Goal: Task Accomplishment & Management: Use online tool/utility

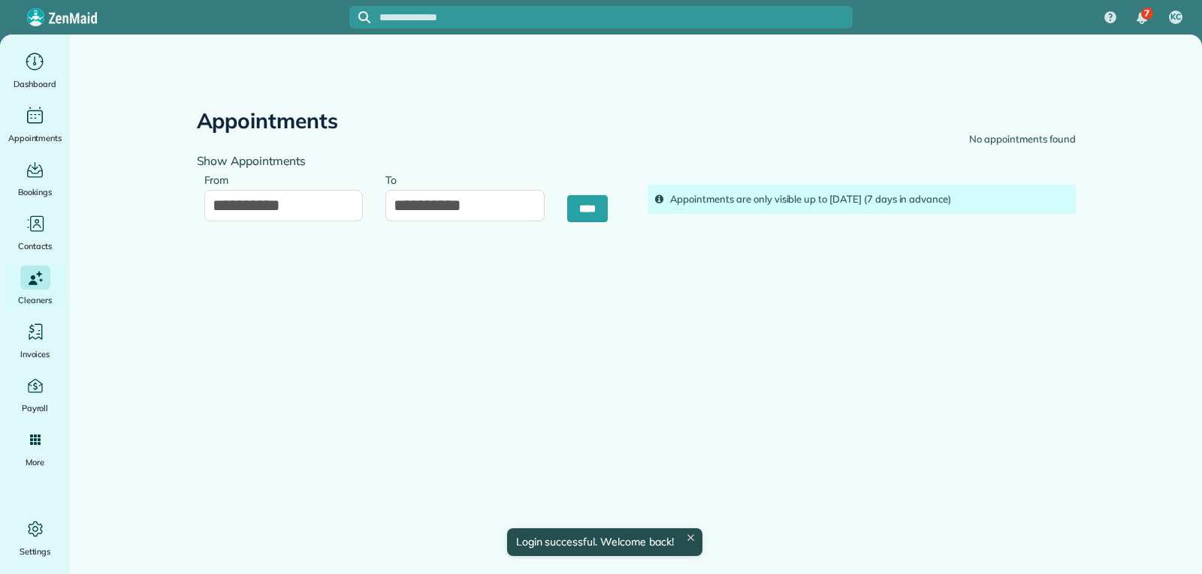
type input "**********"
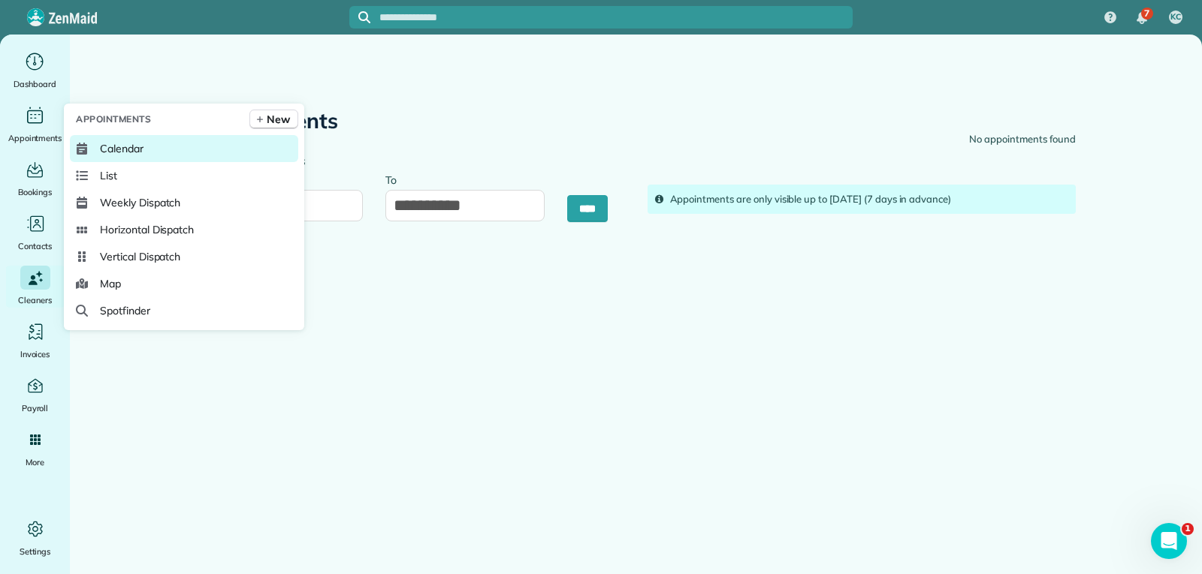
click at [128, 146] on span "Calendar" at bounding box center [122, 148] width 44 height 15
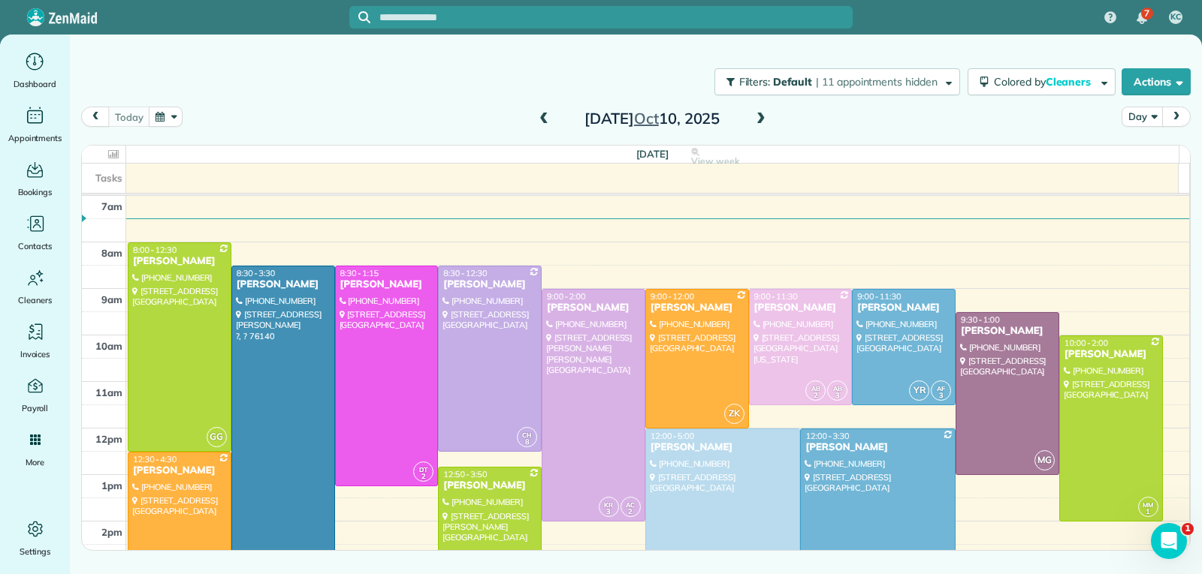
click at [757, 117] on span at bounding box center [760, 120] width 17 height 14
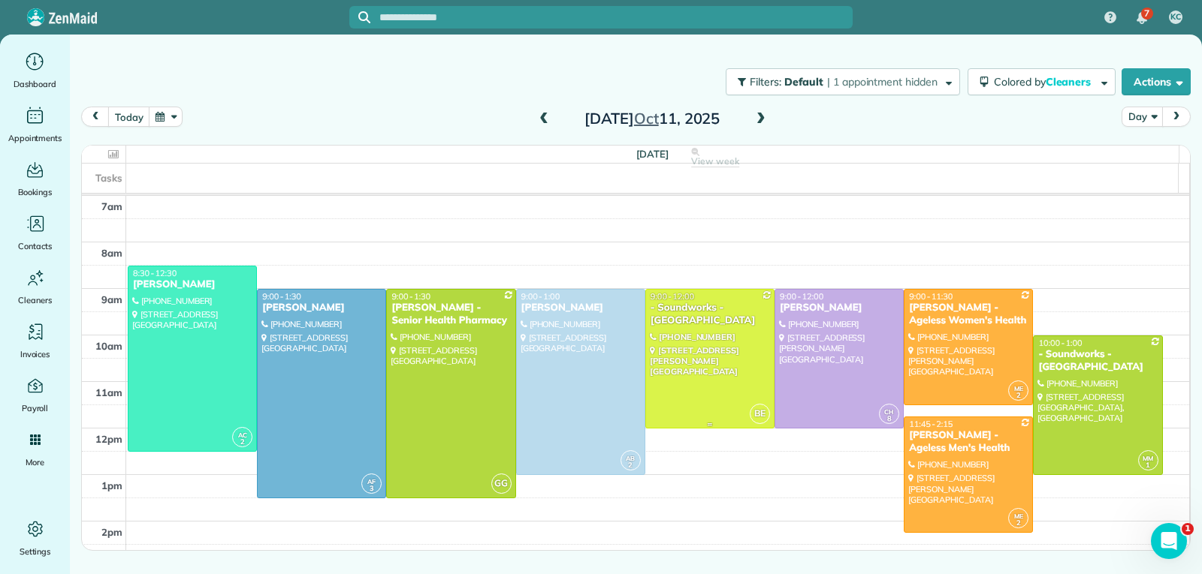
click at [704, 350] on div at bounding box center [710, 359] width 128 height 138
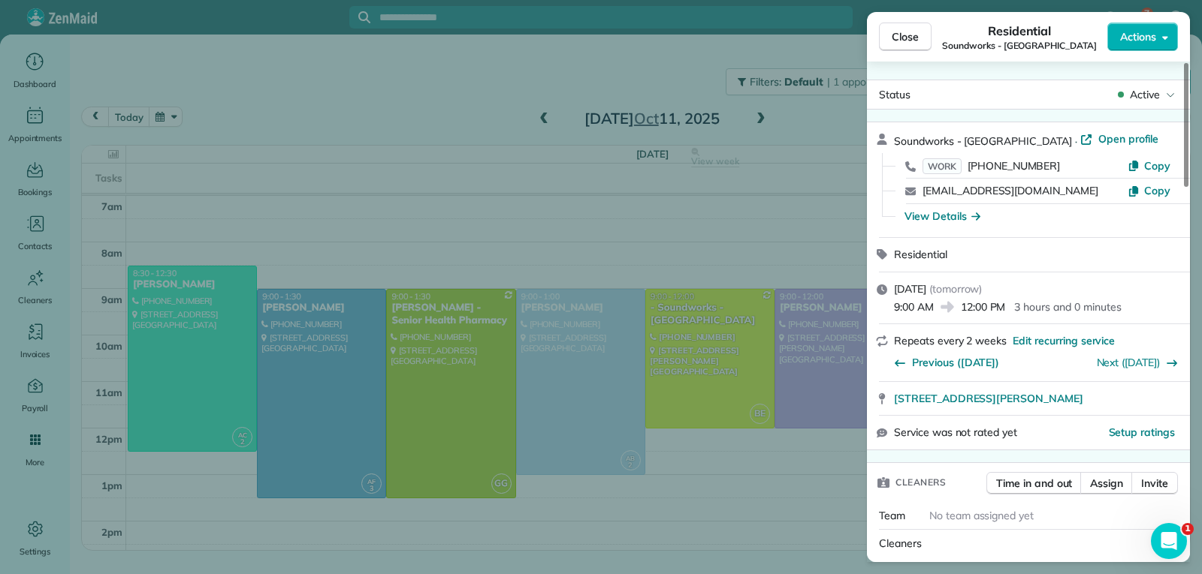
scroll to position [150, 0]
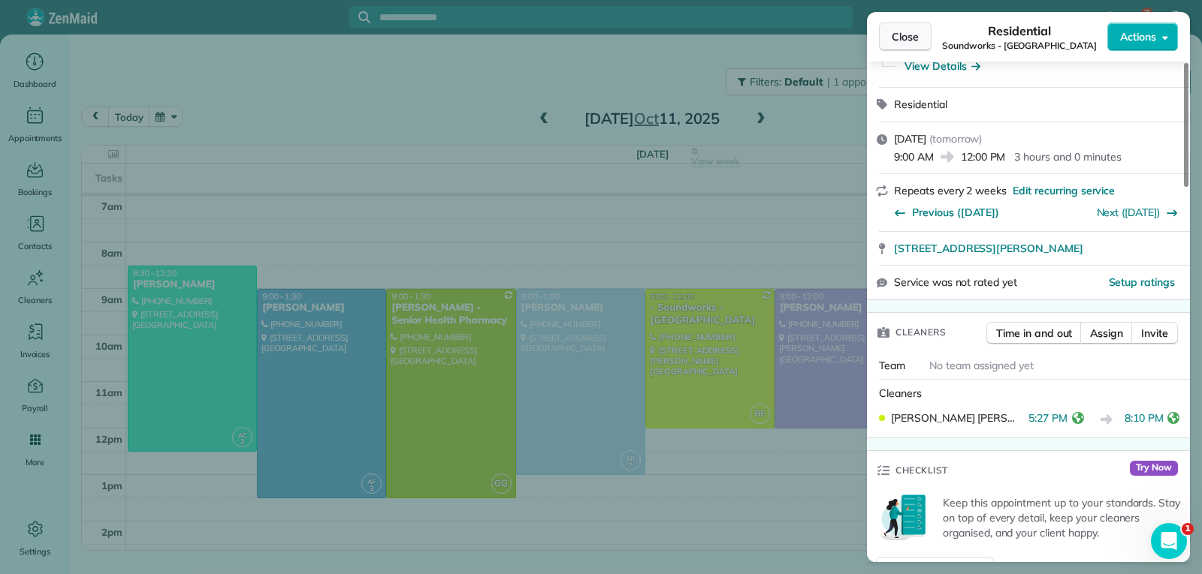
click at [899, 41] on span "Close" at bounding box center [904, 36] width 27 height 15
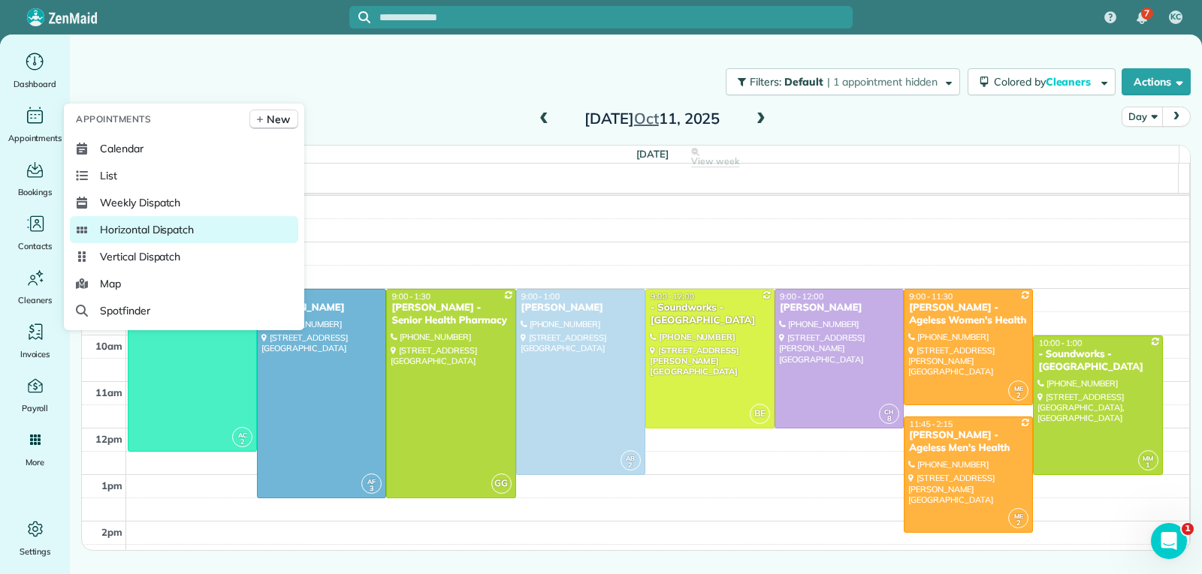
click at [125, 228] on span "Horizontal Dispatch" at bounding box center [147, 229] width 94 height 15
